Goal: Information Seeking & Learning: Learn about a topic

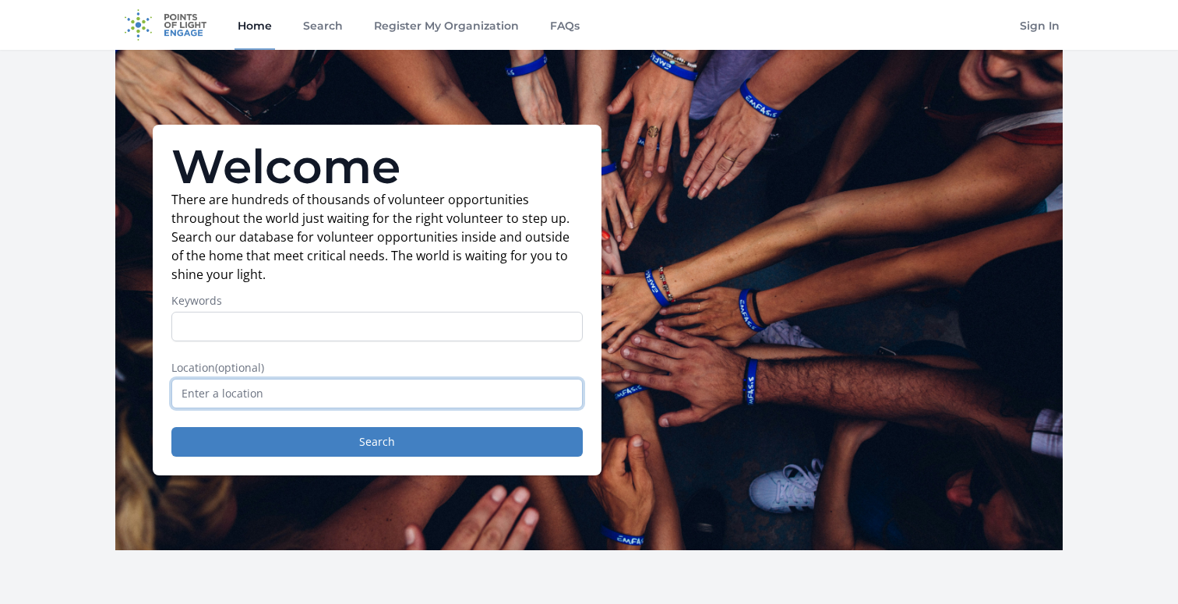
click at [328, 397] on input "text" at bounding box center [376, 394] width 411 height 30
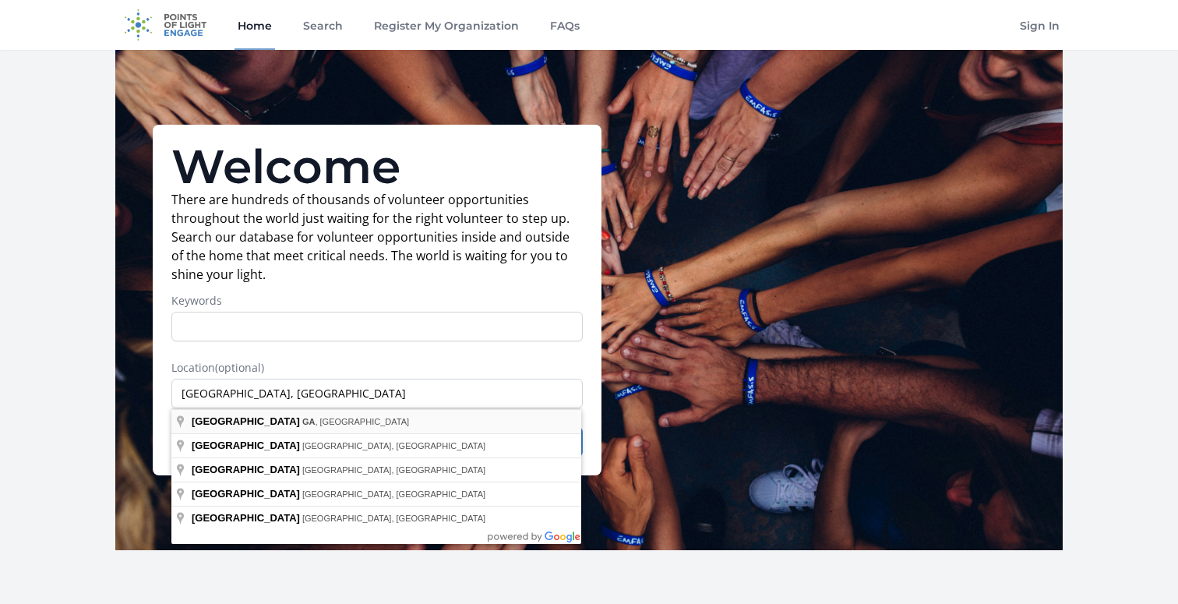
type input "[GEOGRAPHIC_DATA], [GEOGRAPHIC_DATA], [GEOGRAPHIC_DATA]"
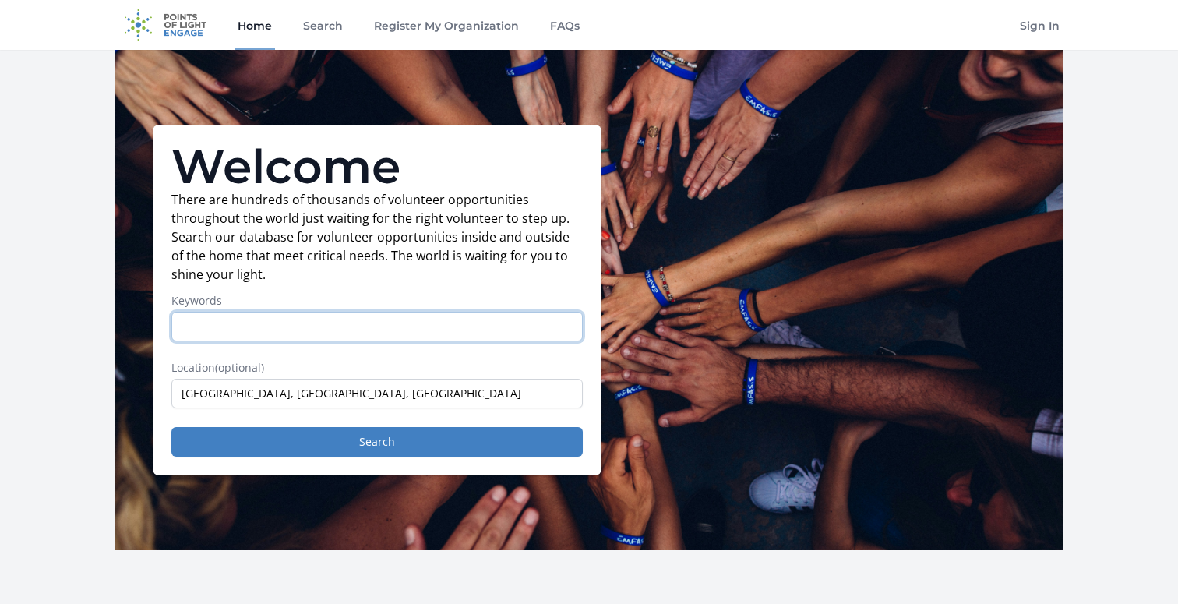
click at [286, 323] on input "Keywords" at bounding box center [376, 327] width 411 height 30
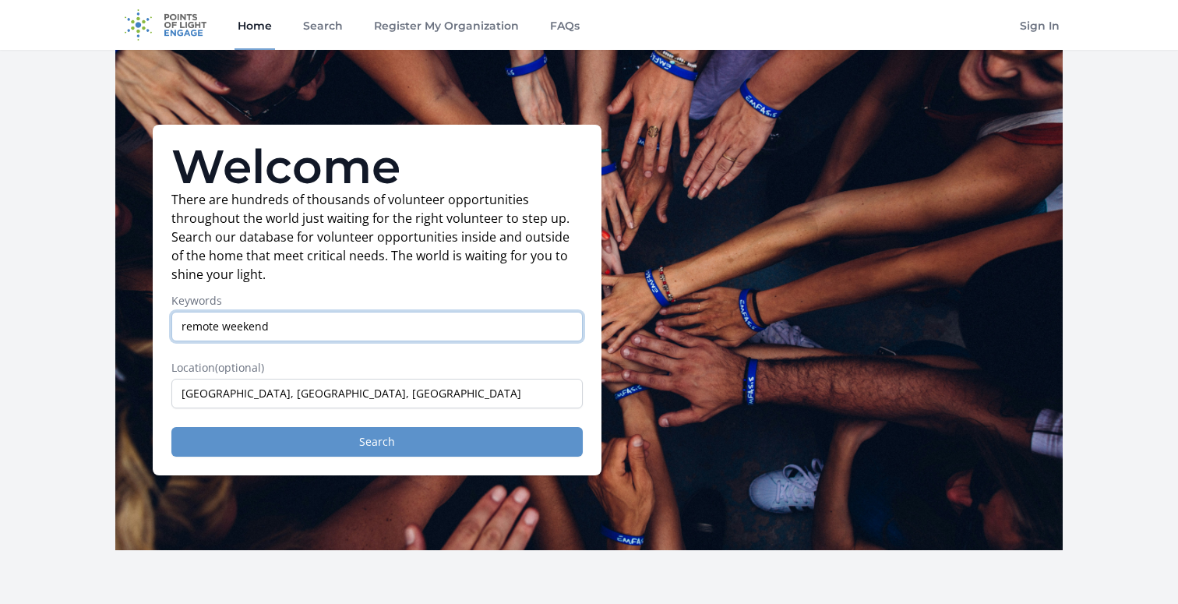
type input "remote weekend"
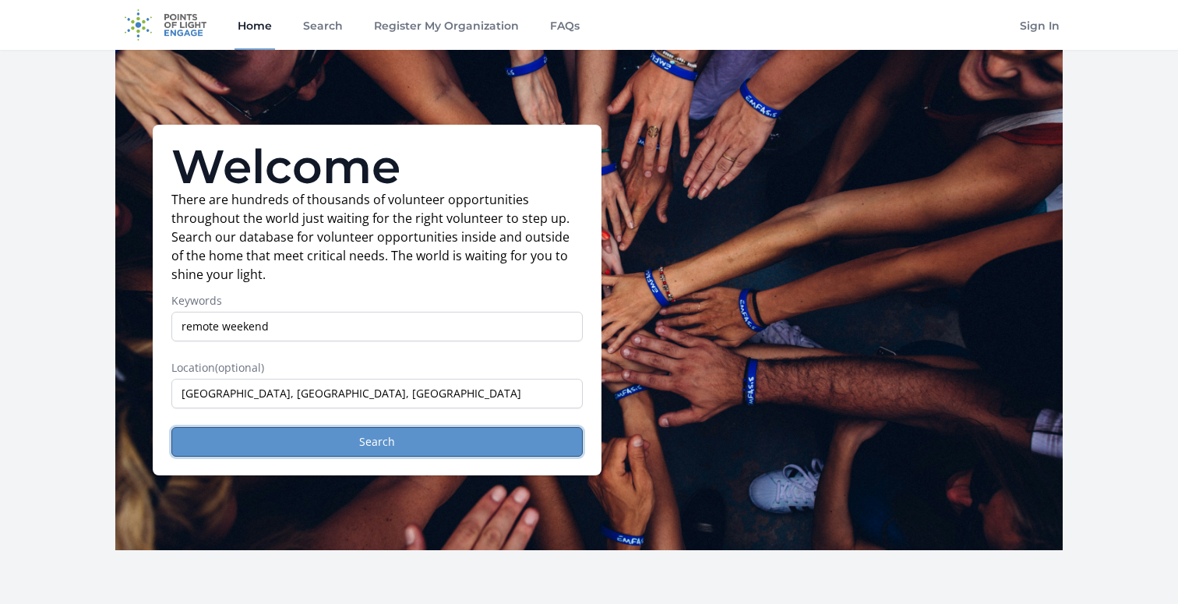
click at [365, 453] on button "Search" at bounding box center [376, 442] width 411 height 30
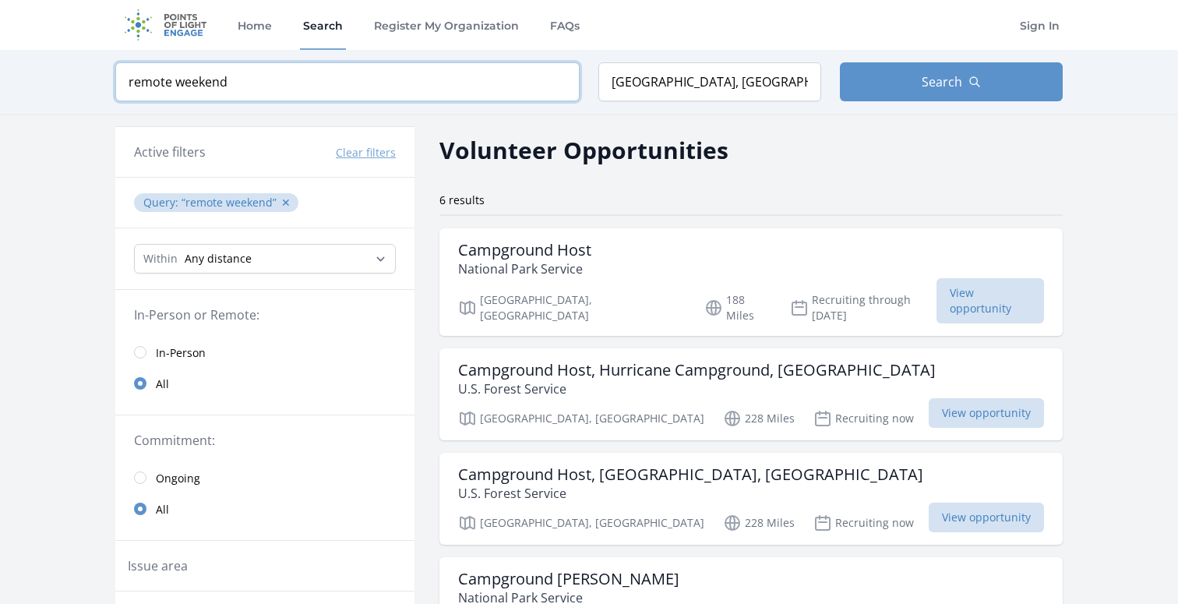
click at [206, 76] on input "remote weekend" at bounding box center [347, 81] width 464 height 39
click button "submit" at bounding box center [0, 0] width 0 height 0
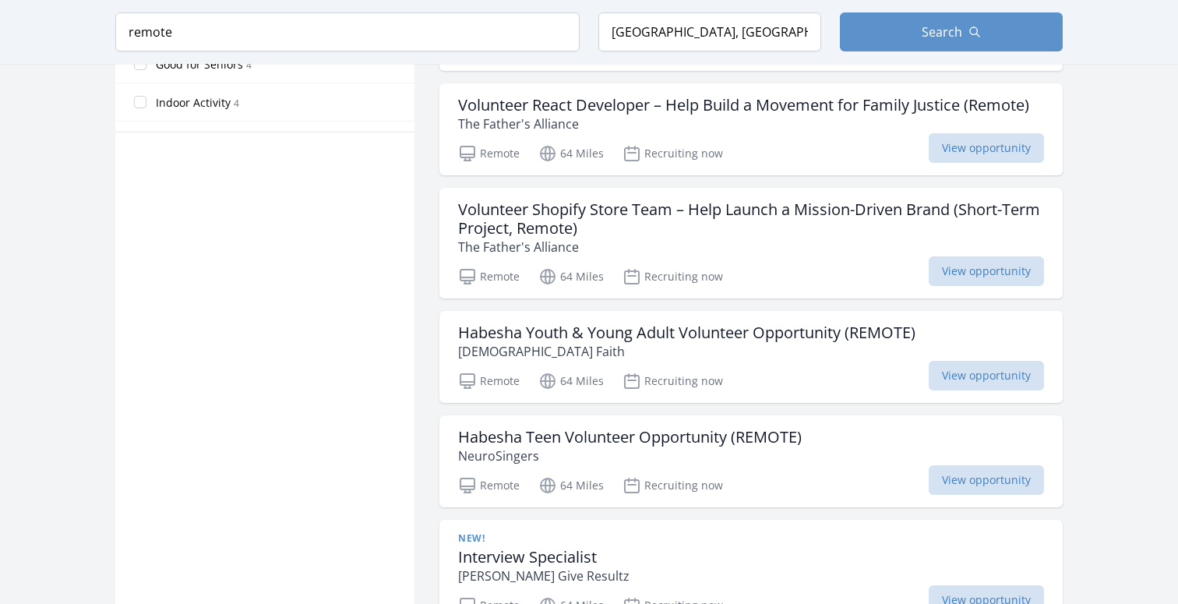
scroll to position [1000, 0]
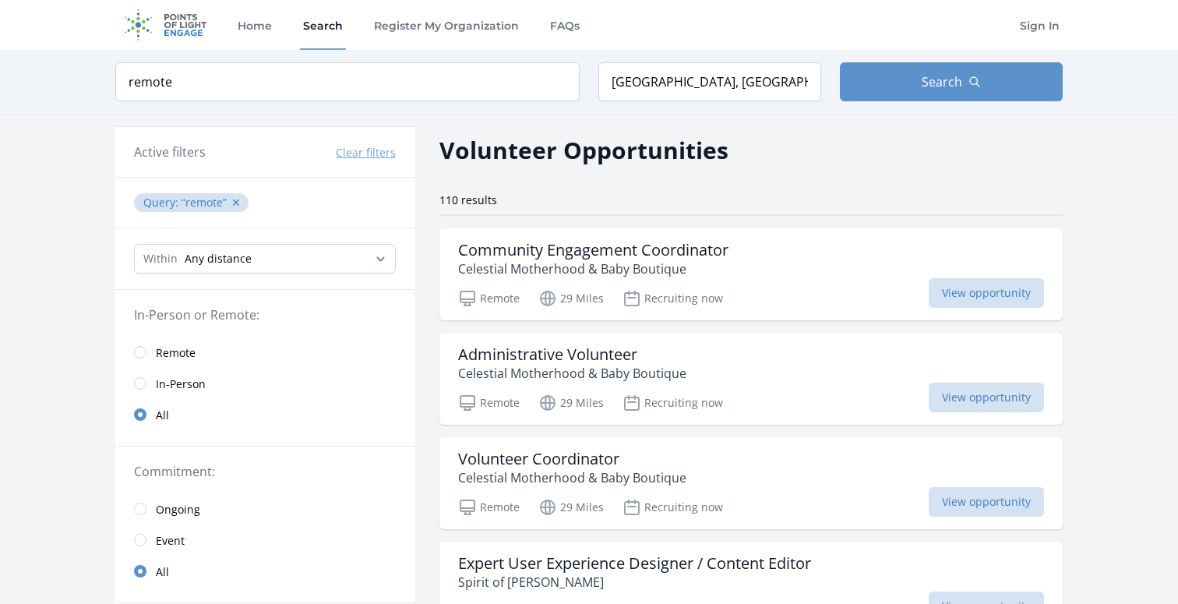
type input "remote weekend"
